Goal: Information Seeking & Learning: Learn about a topic

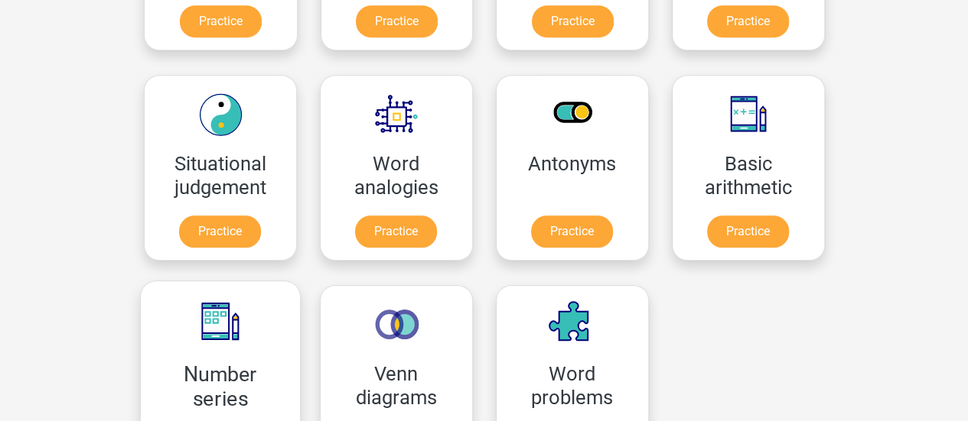
scroll to position [698, 0]
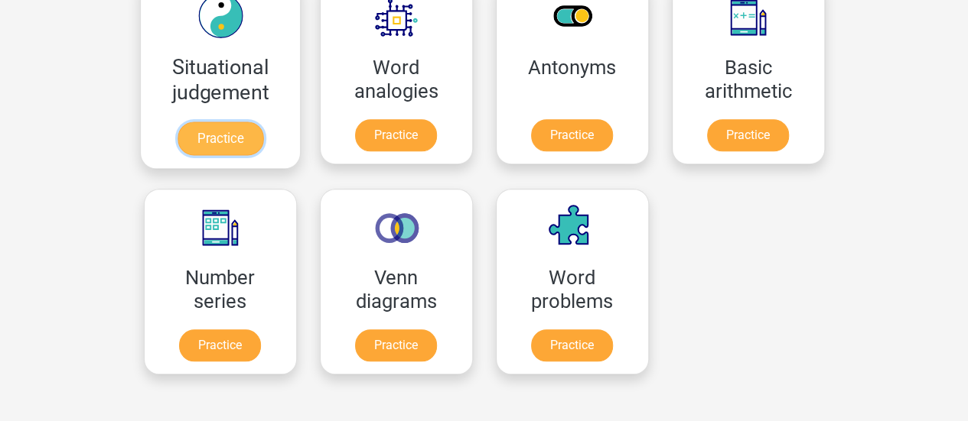
click at [225, 135] on link "Practice" at bounding box center [220, 139] width 86 height 34
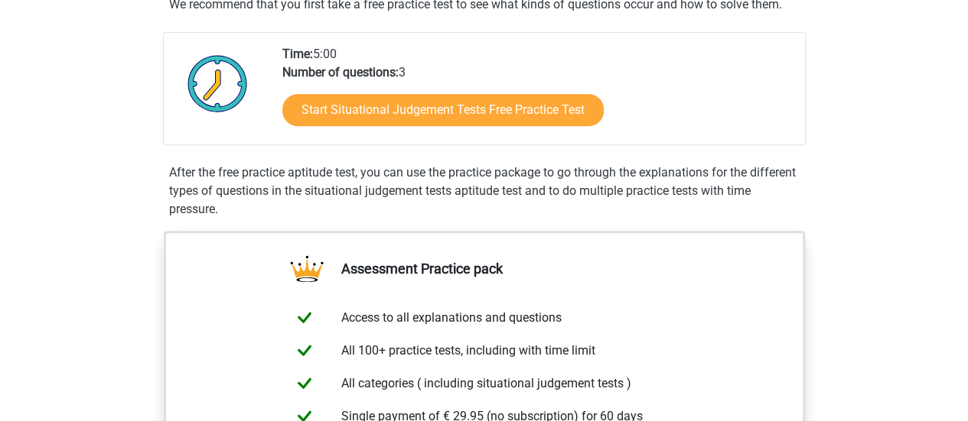
scroll to position [306, 0]
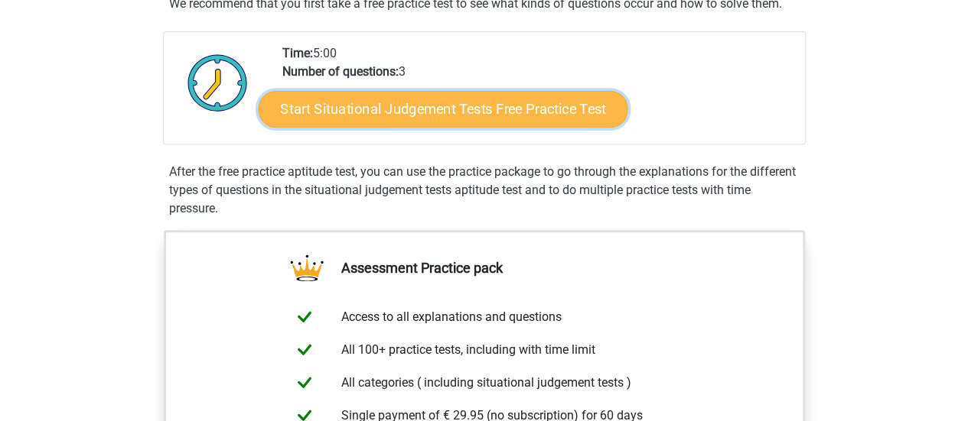
click at [402, 107] on link "Start Situational Judgement Tests Free Practice Test" at bounding box center [442, 109] width 369 height 37
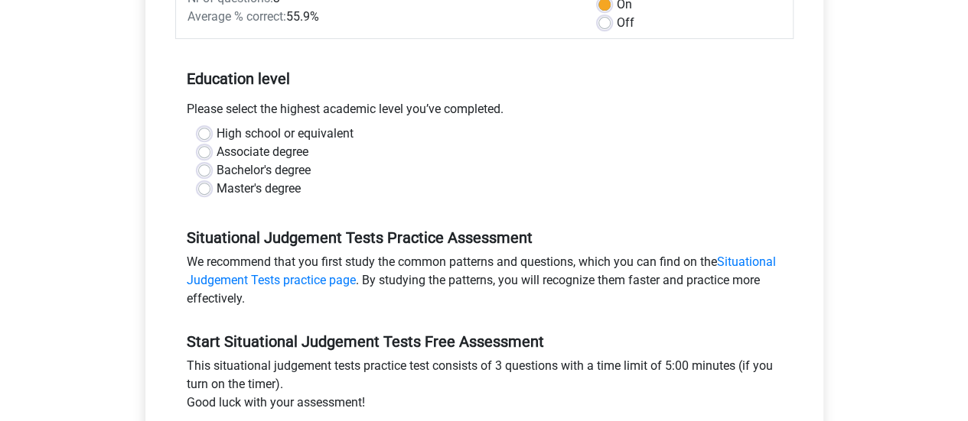
scroll to position [259, 0]
click at [236, 187] on label "Master's degree" at bounding box center [258, 190] width 84 height 18
click at [210, 187] on input "Master's degree" at bounding box center [204, 188] width 12 height 15
radio input "true"
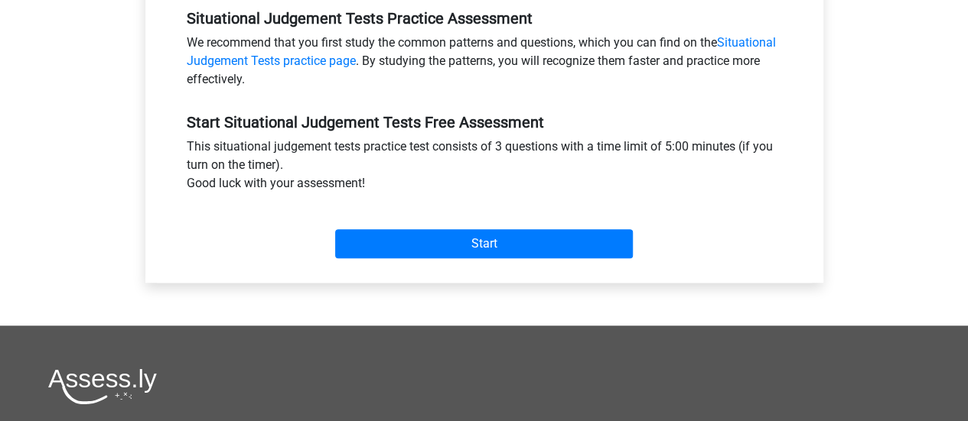
scroll to position [482, 0]
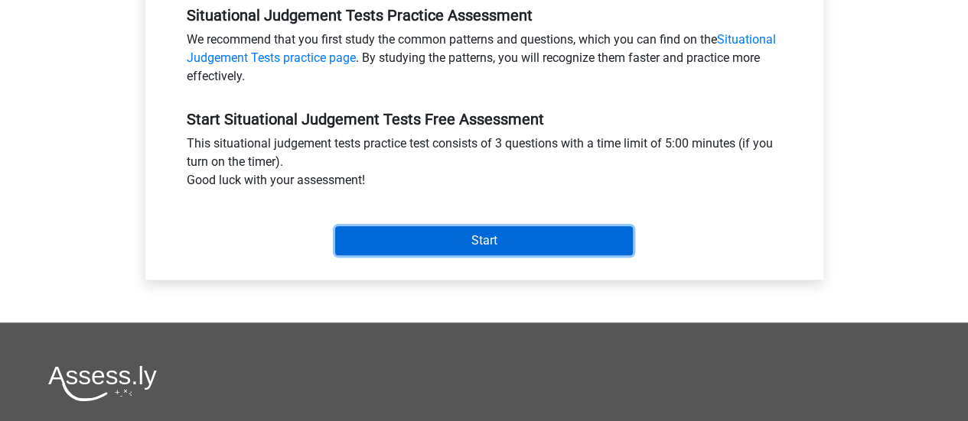
click at [434, 251] on input "Start" at bounding box center [484, 240] width 298 height 29
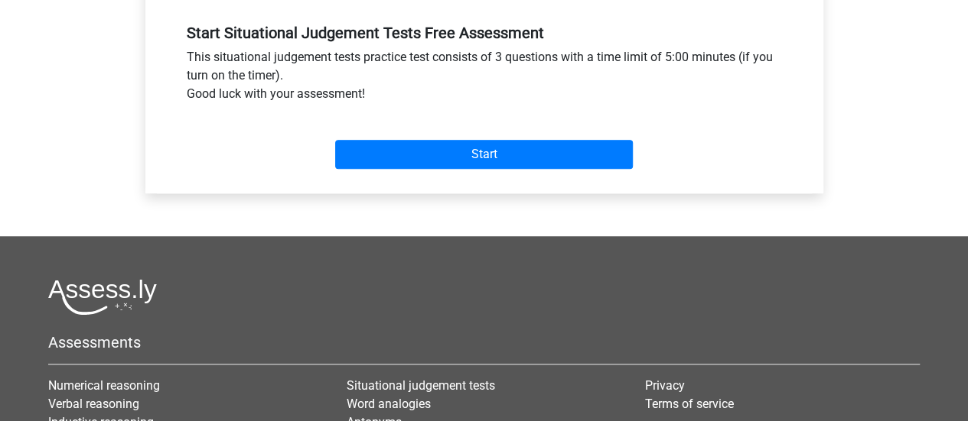
scroll to position [565, 0]
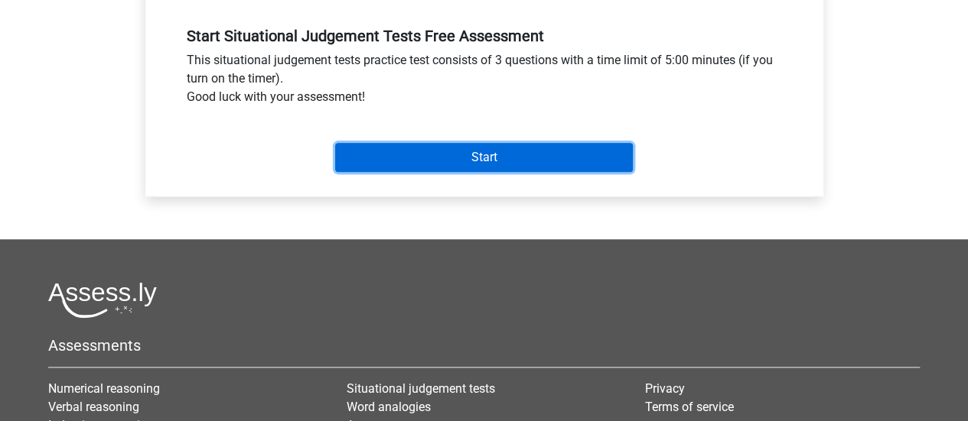
click at [464, 152] on input "Start" at bounding box center [484, 157] width 298 height 29
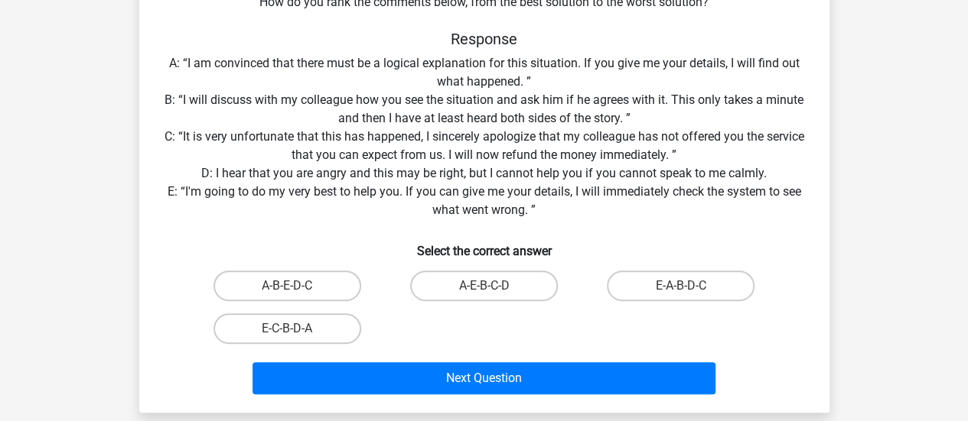
scroll to position [242, 0]
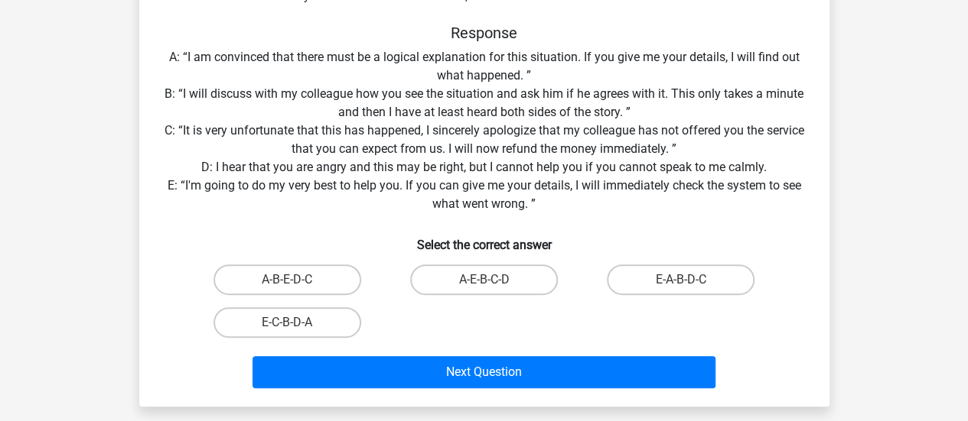
click at [290, 324] on input "E-C-B-D-A" at bounding box center [292, 328] width 10 height 10
radio input "true"
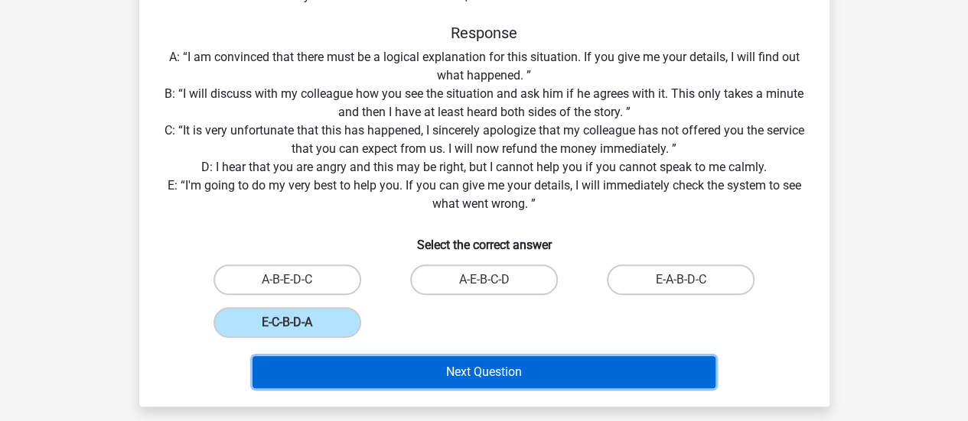
click at [426, 369] on button "Next Question" at bounding box center [483, 372] width 463 height 32
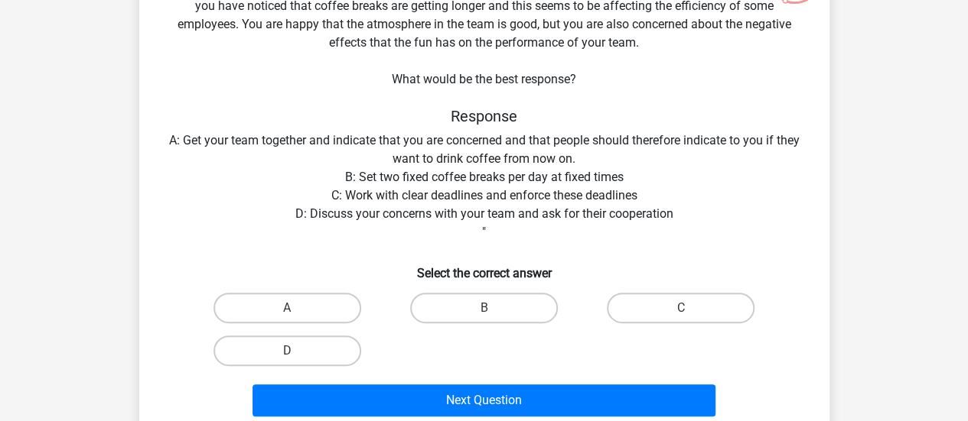
scroll to position [164, 0]
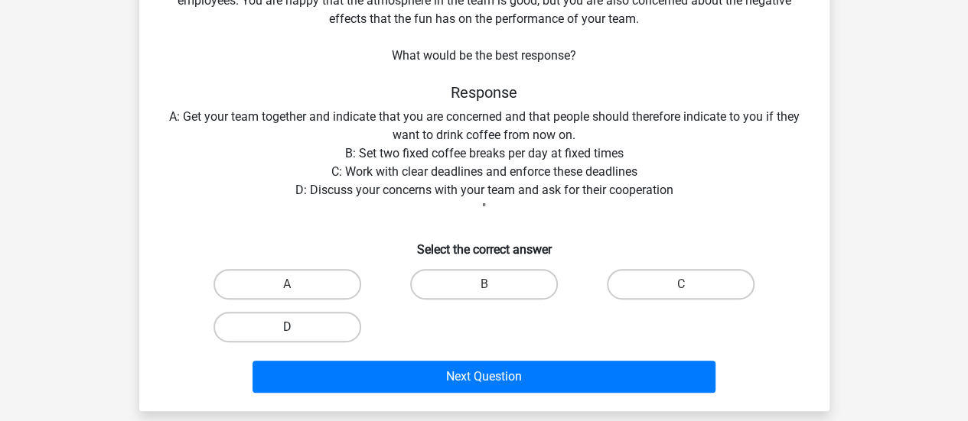
click at [312, 337] on label "D" at bounding box center [287, 327] width 148 height 31
click at [297, 337] on input "D" at bounding box center [292, 332] width 10 height 10
radio input "true"
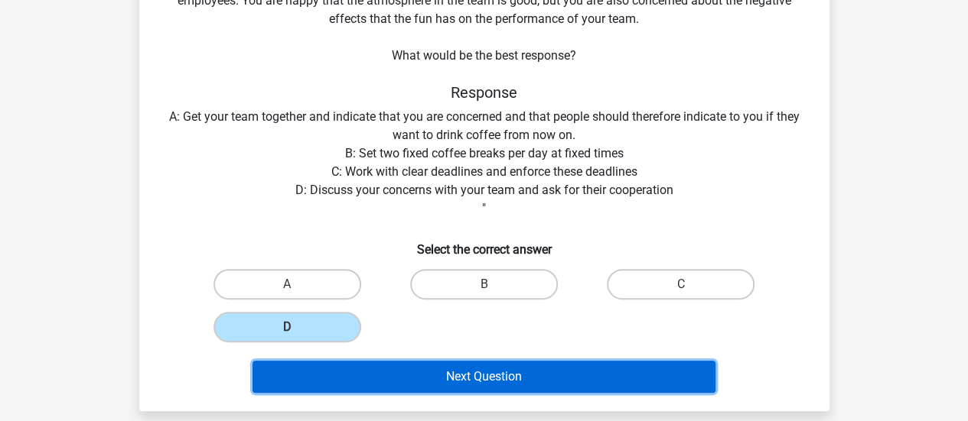
click at [420, 385] on button "Next Question" at bounding box center [483, 377] width 463 height 32
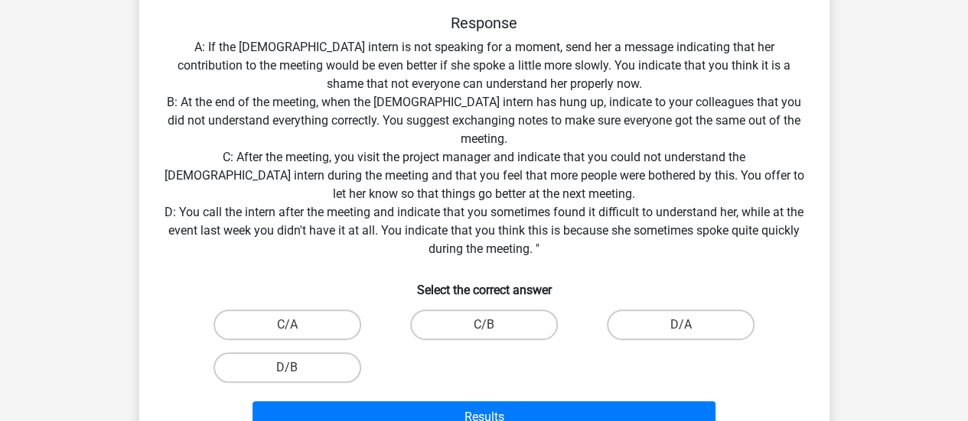
scroll to position [308, 0]
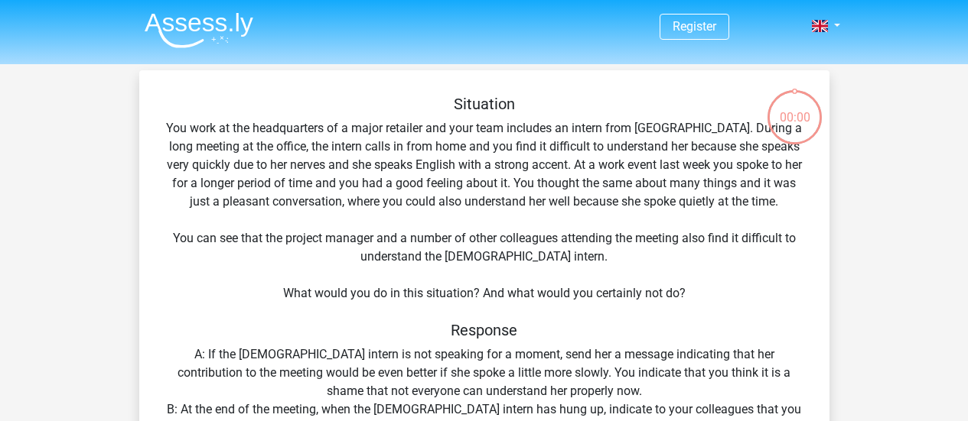
scroll to position [308, 0]
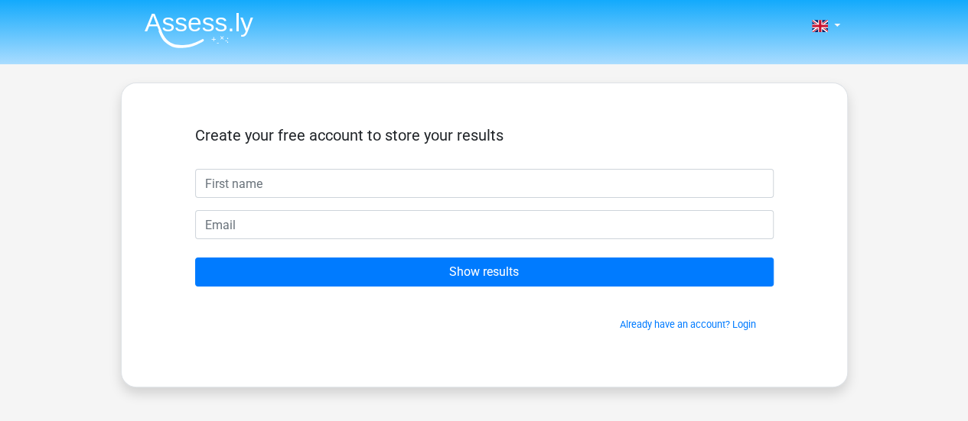
click at [484, 177] on input "text" at bounding box center [484, 183] width 578 height 29
type input "[PERSON_NAME]"
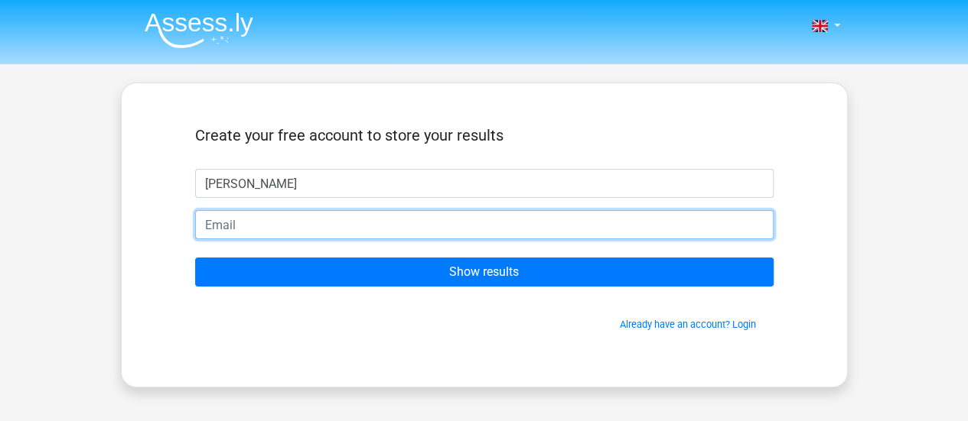
click at [327, 226] on input "email" at bounding box center [484, 224] width 578 height 29
type input "[EMAIL_ADDRESS][DOMAIN_NAME]"
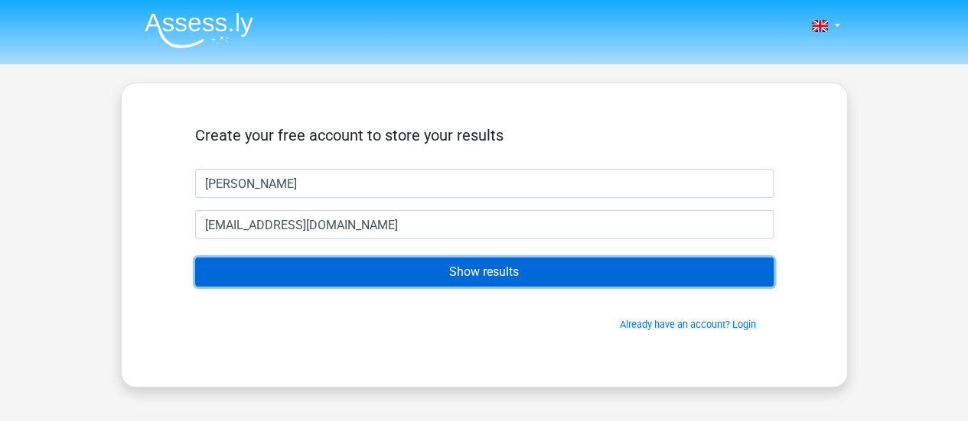
click at [451, 280] on input "Show results" at bounding box center [484, 272] width 578 height 29
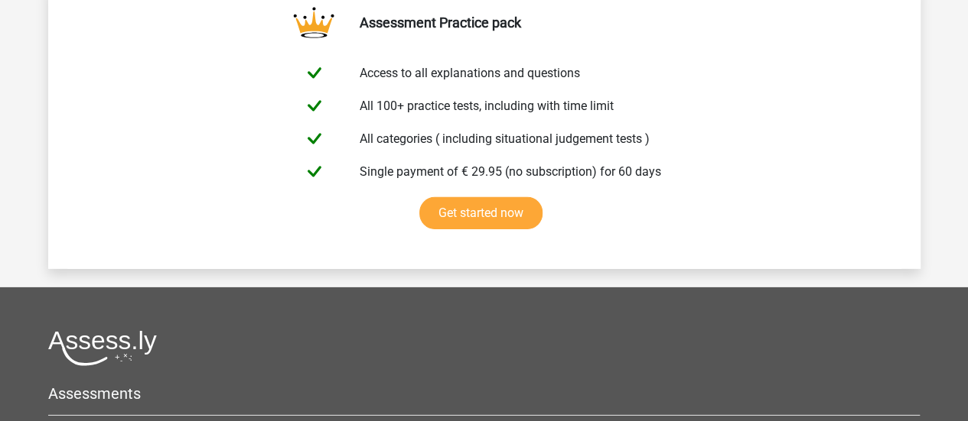
scroll to position [2317, 0]
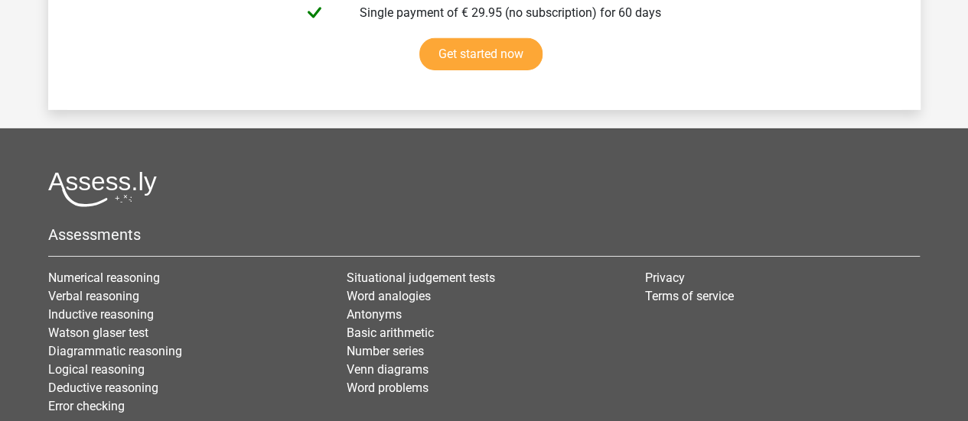
scroll to position [2529, 0]
